Goal: Information Seeking & Learning: Learn about a topic

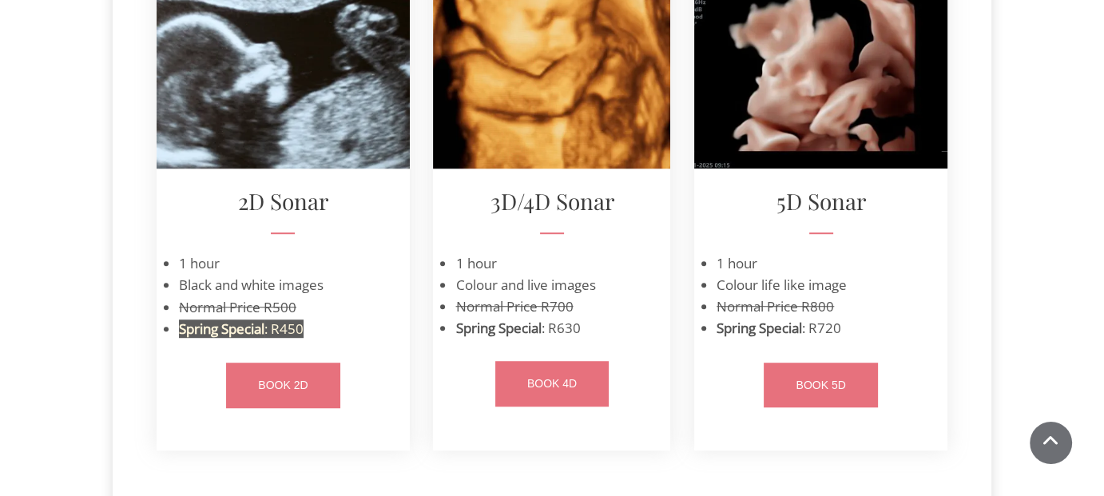
scroll to position [1039, 0]
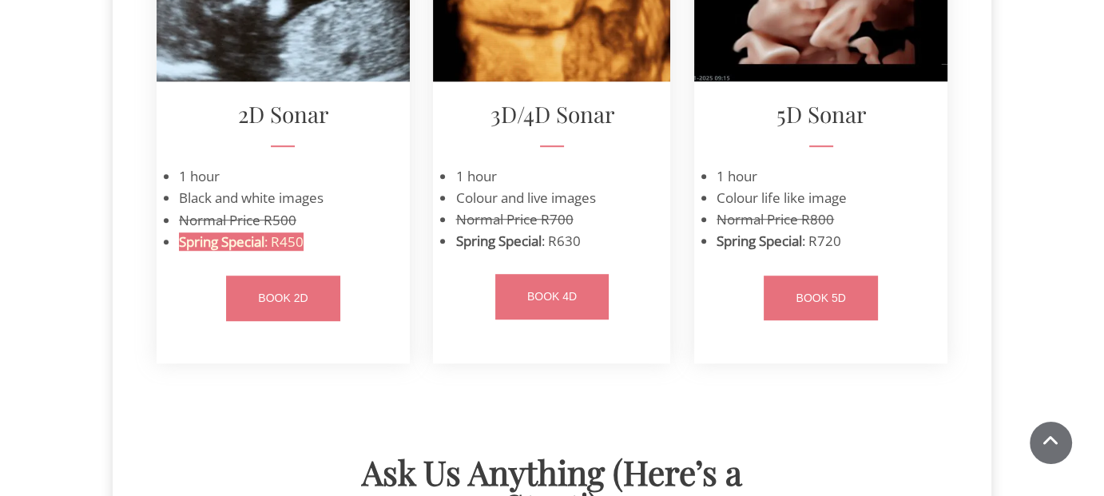
scroll to position [1026, 0]
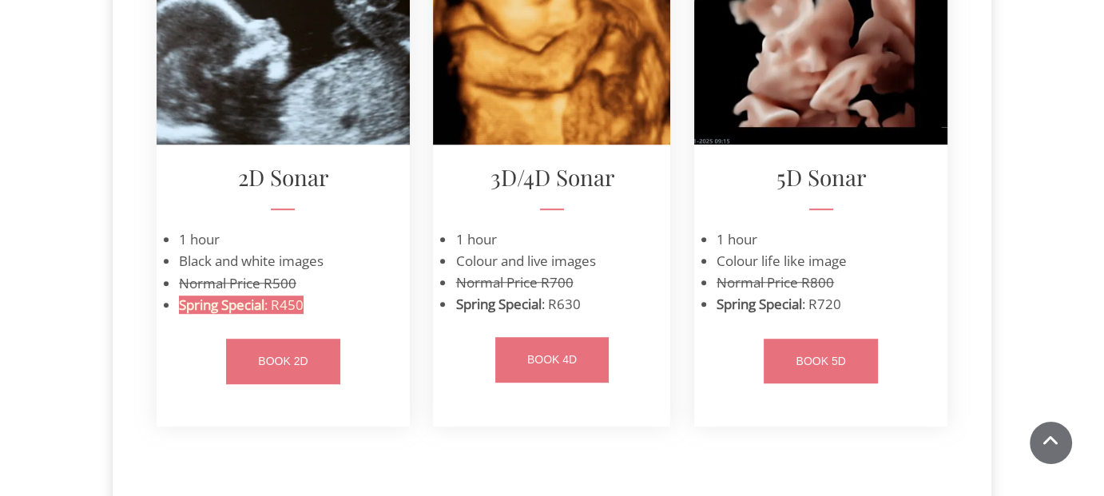
click at [493, 313] on span "Spring Special" at bounding box center [497, 304] width 85 height 18
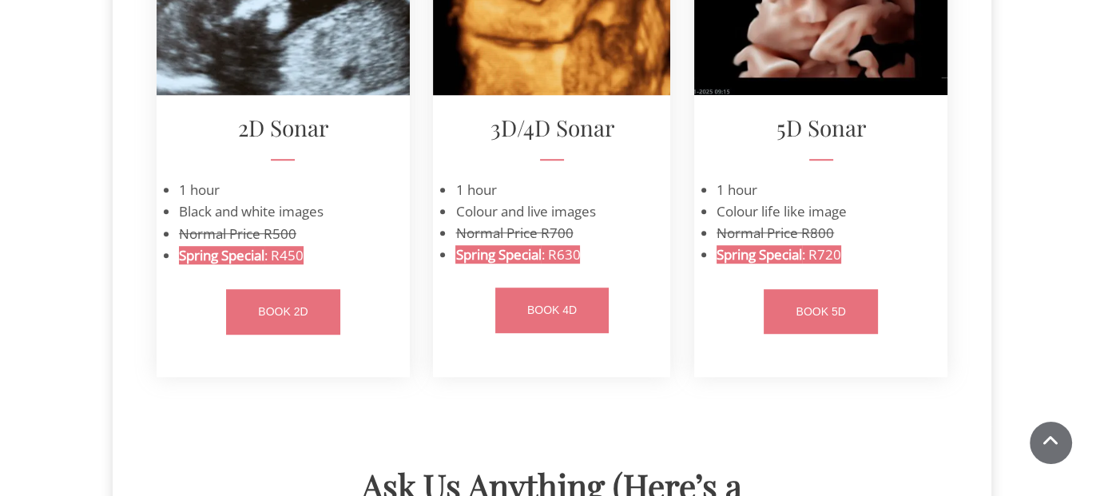
scroll to position [1198, 0]
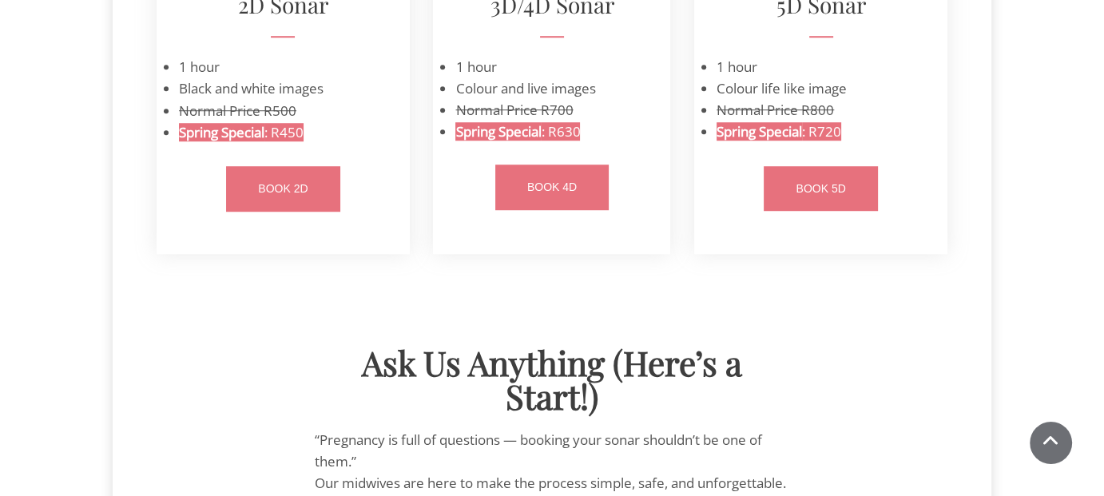
click at [179, 120] on span "Normal Price R500" at bounding box center [237, 110] width 117 height 18
